Goal: Download file/media

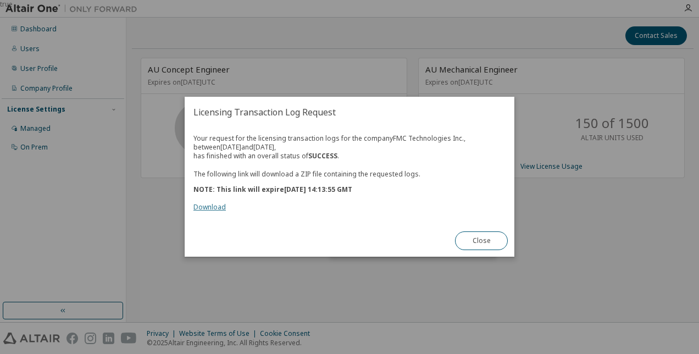
click at [211, 203] on link "Download" at bounding box center [209, 207] width 32 height 9
click at [212, 210] on link "Download" at bounding box center [209, 207] width 32 height 9
